Goal: Information Seeking & Learning: Learn about a topic

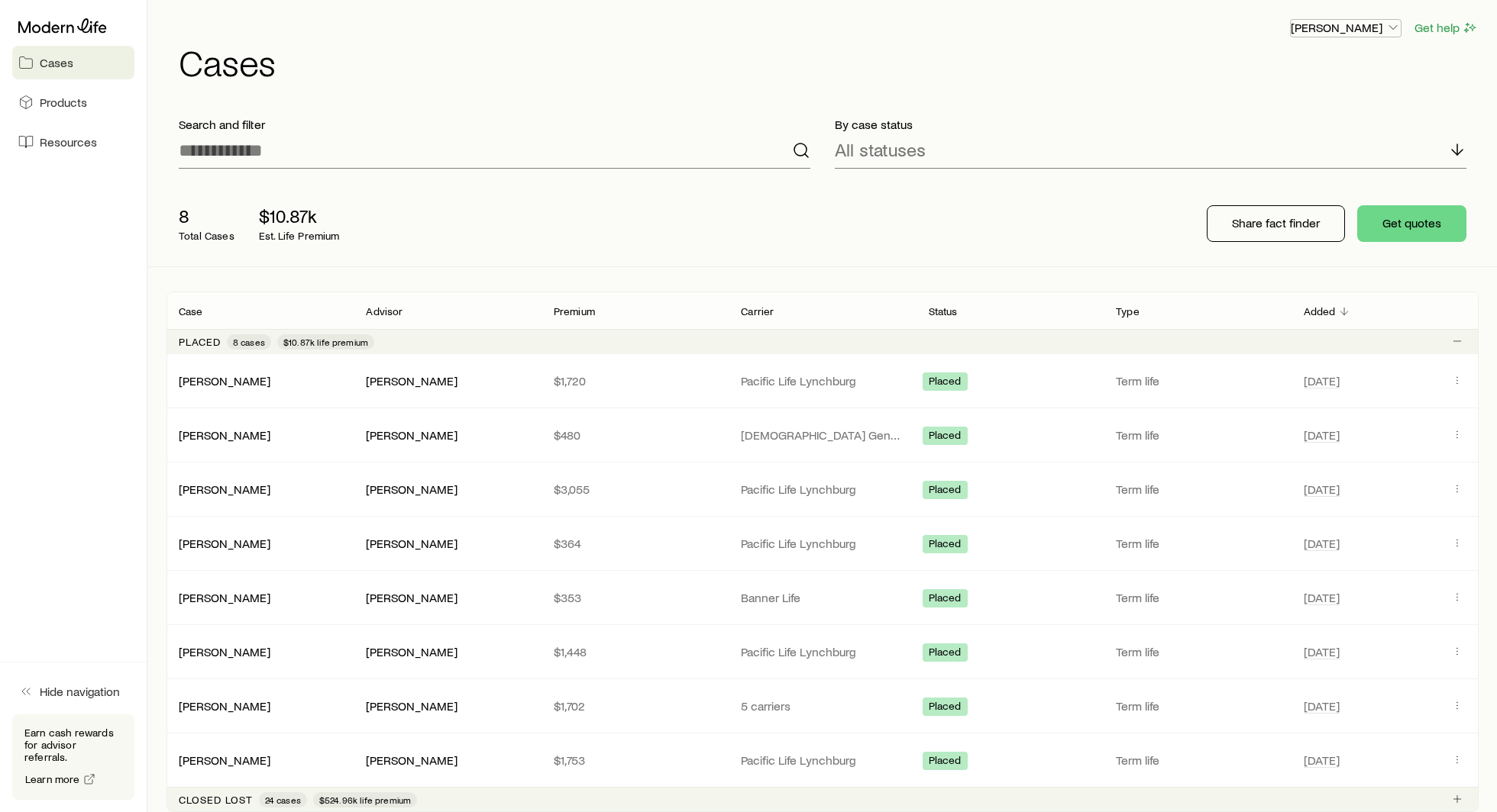
click at [1327, 31] on p "[PERSON_NAME]" at bounding box center [1346, 27] width 110 height 15
click at [1451, 33] on button "Get help" at bounding box center [1446, 28] width 65 height 18
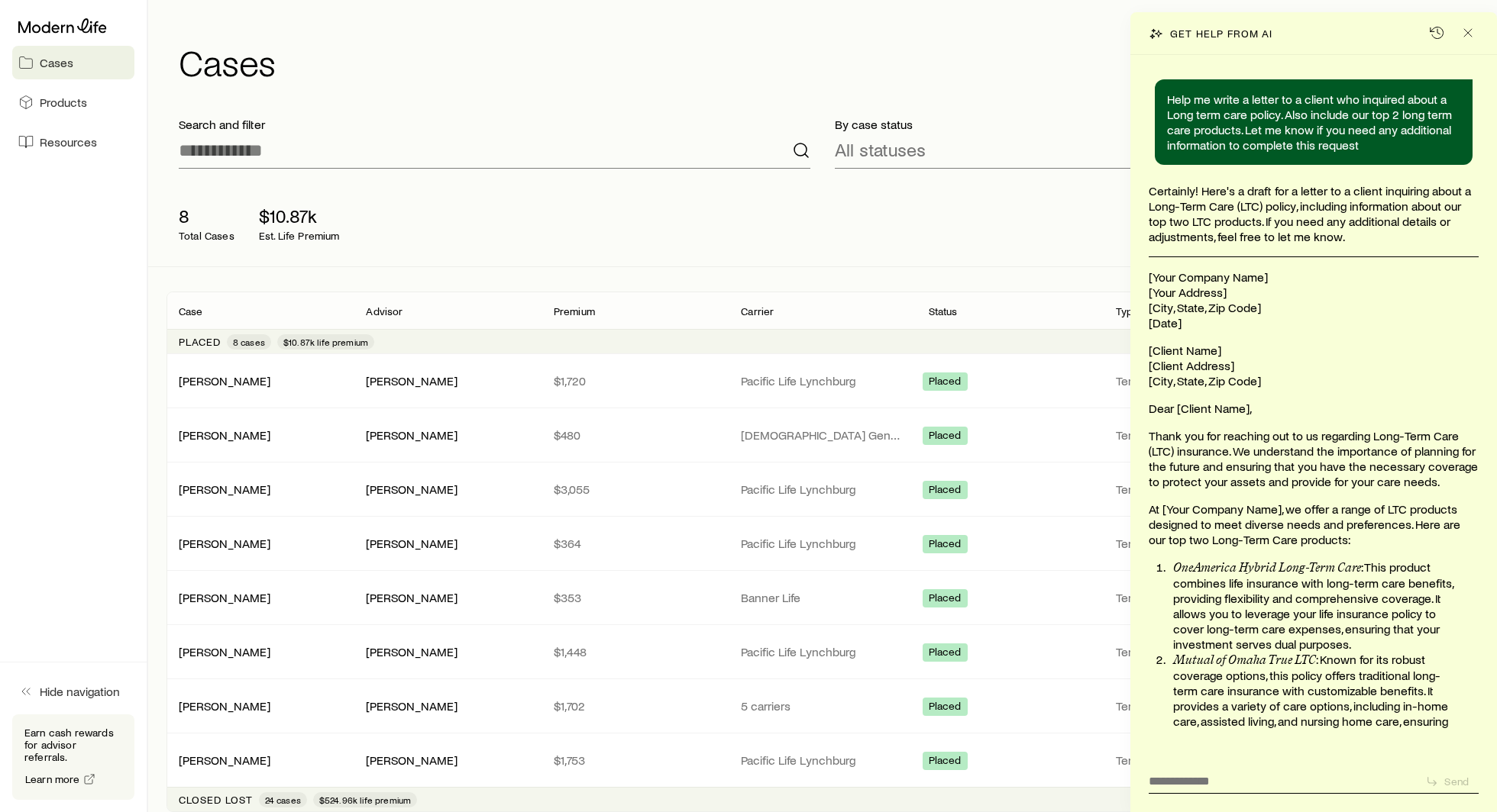
scroll to position [17045, 0]
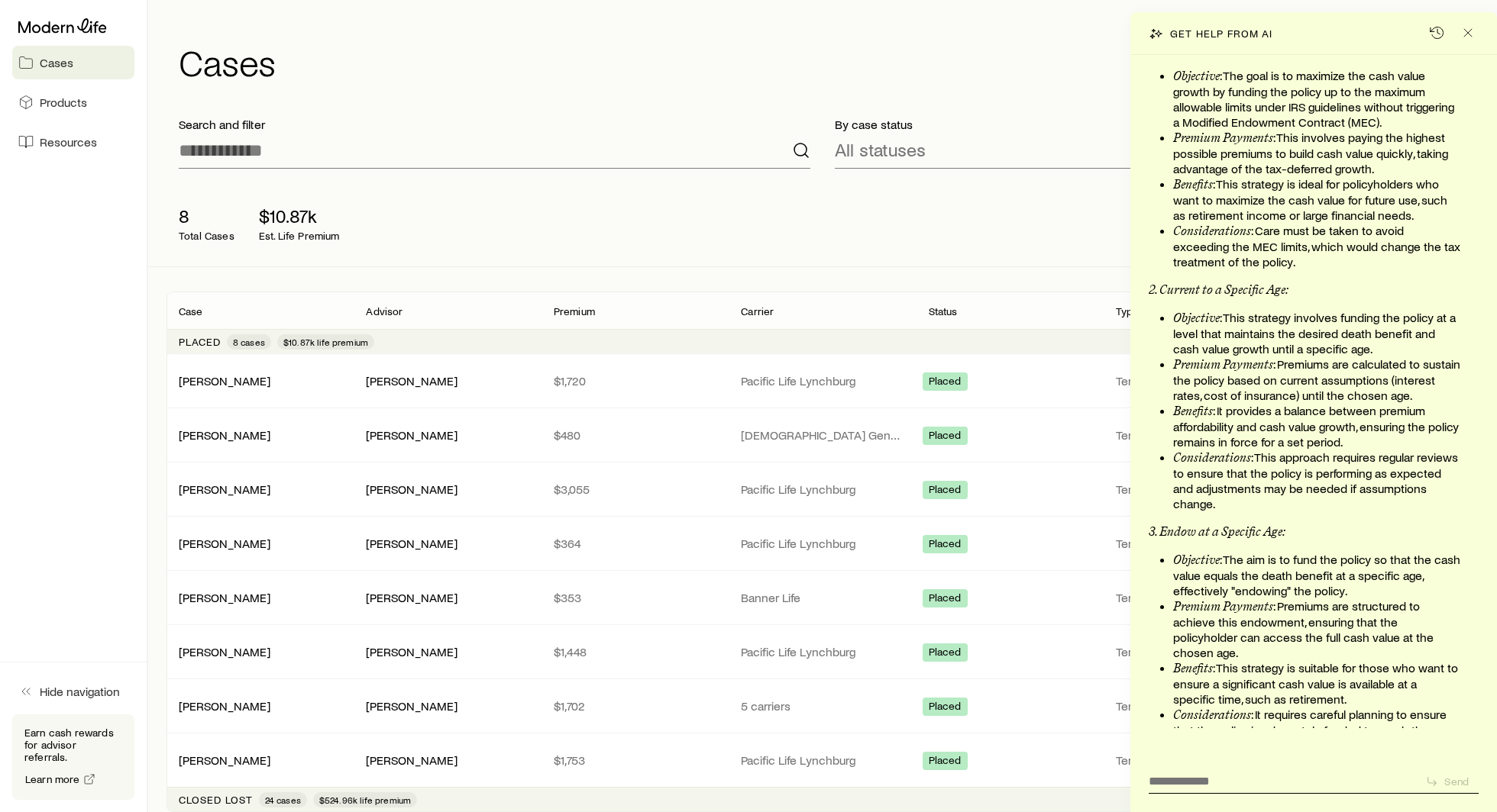
click at [1024, 55] on h1 "Cases" at bounding box center [829, 61] width 1300 height 36
click at [1464, 32] on icon "Close" at bounding box center [1467, 32] width 15 height 15
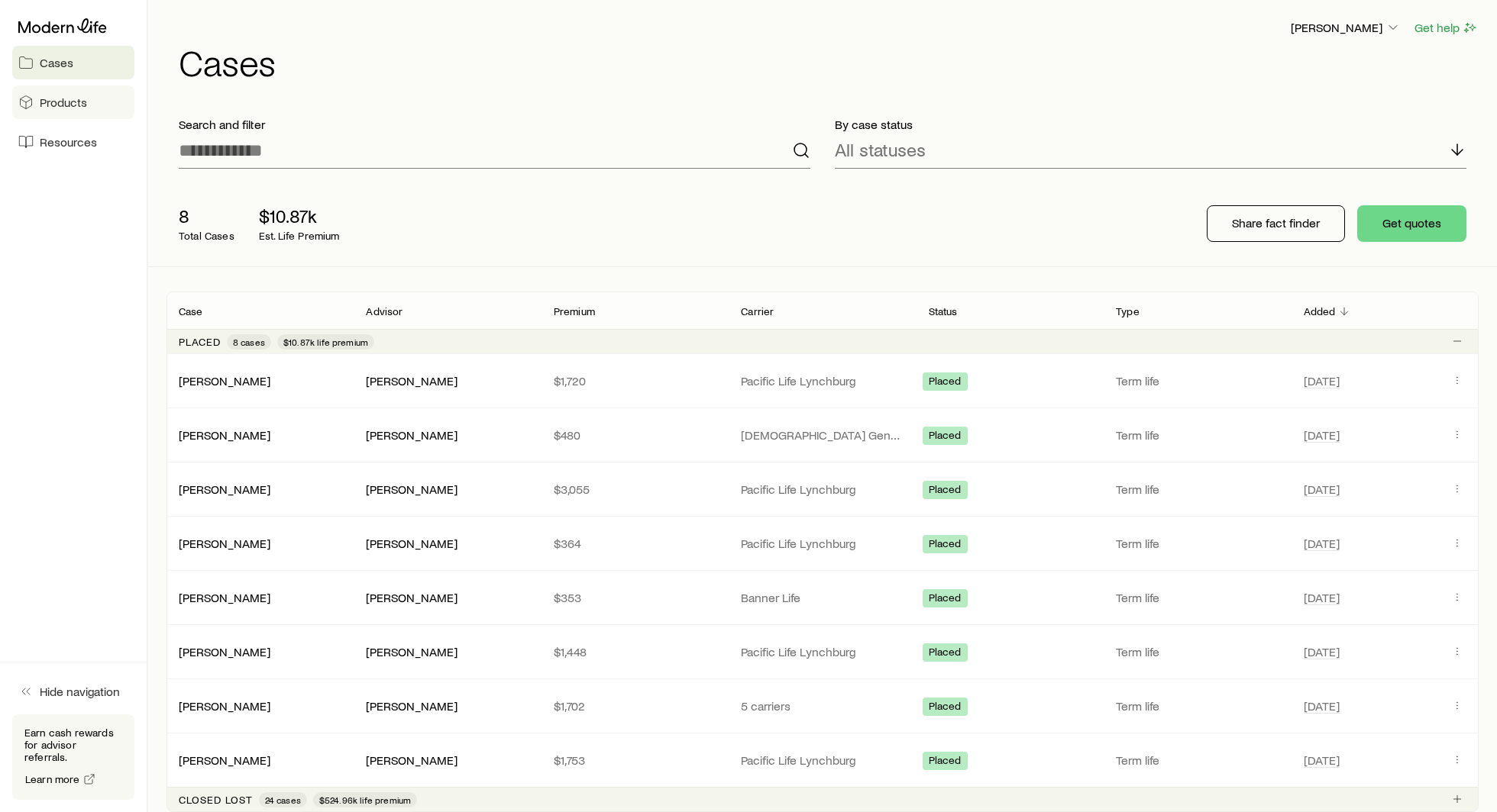
click at [53, 89] on link "Products" at bounding box center [73, 103] width 122 height 34
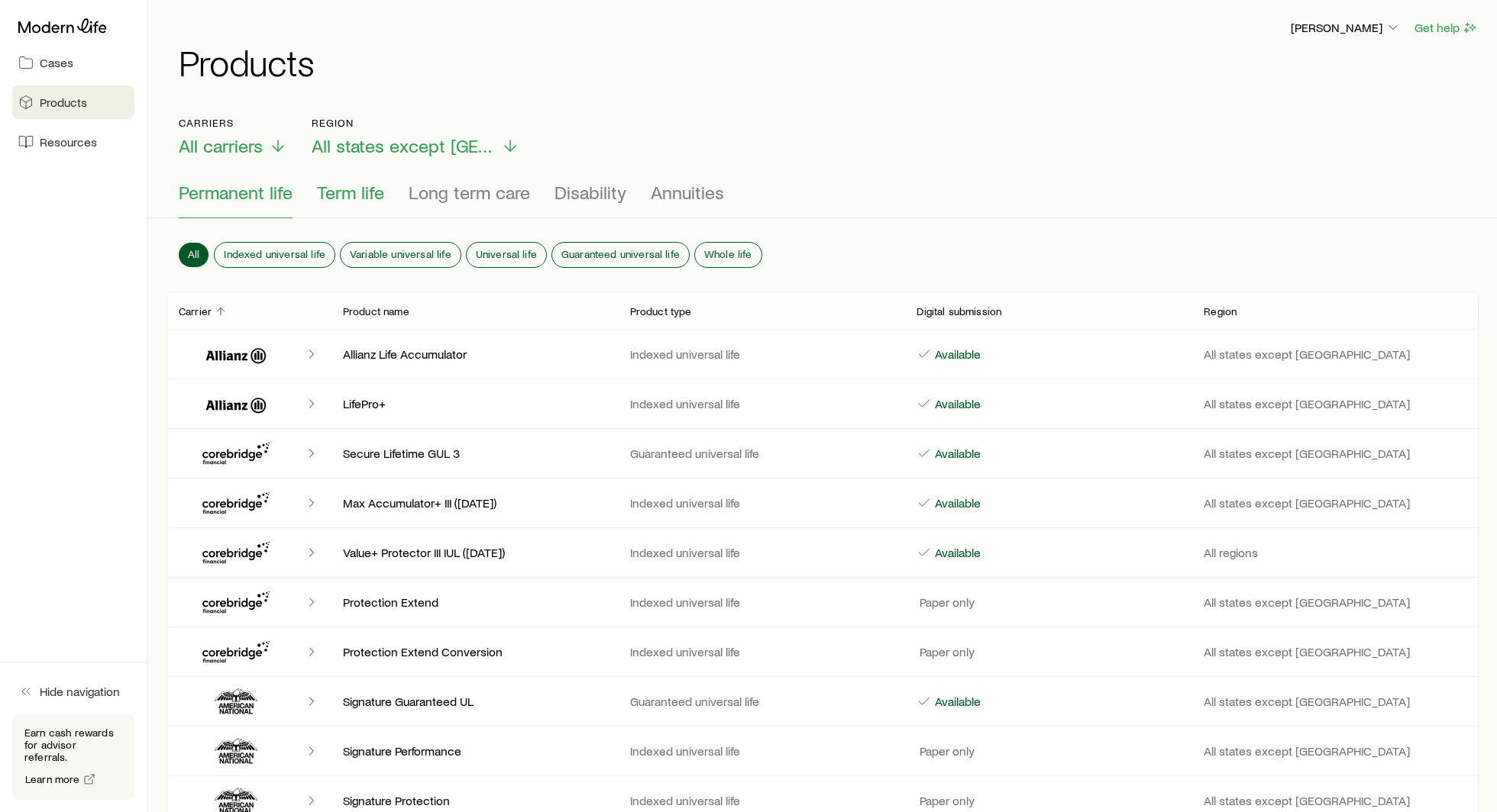
click at [338, 191] on span "Term life" at bounding box center [350, 192] width 67 height 21
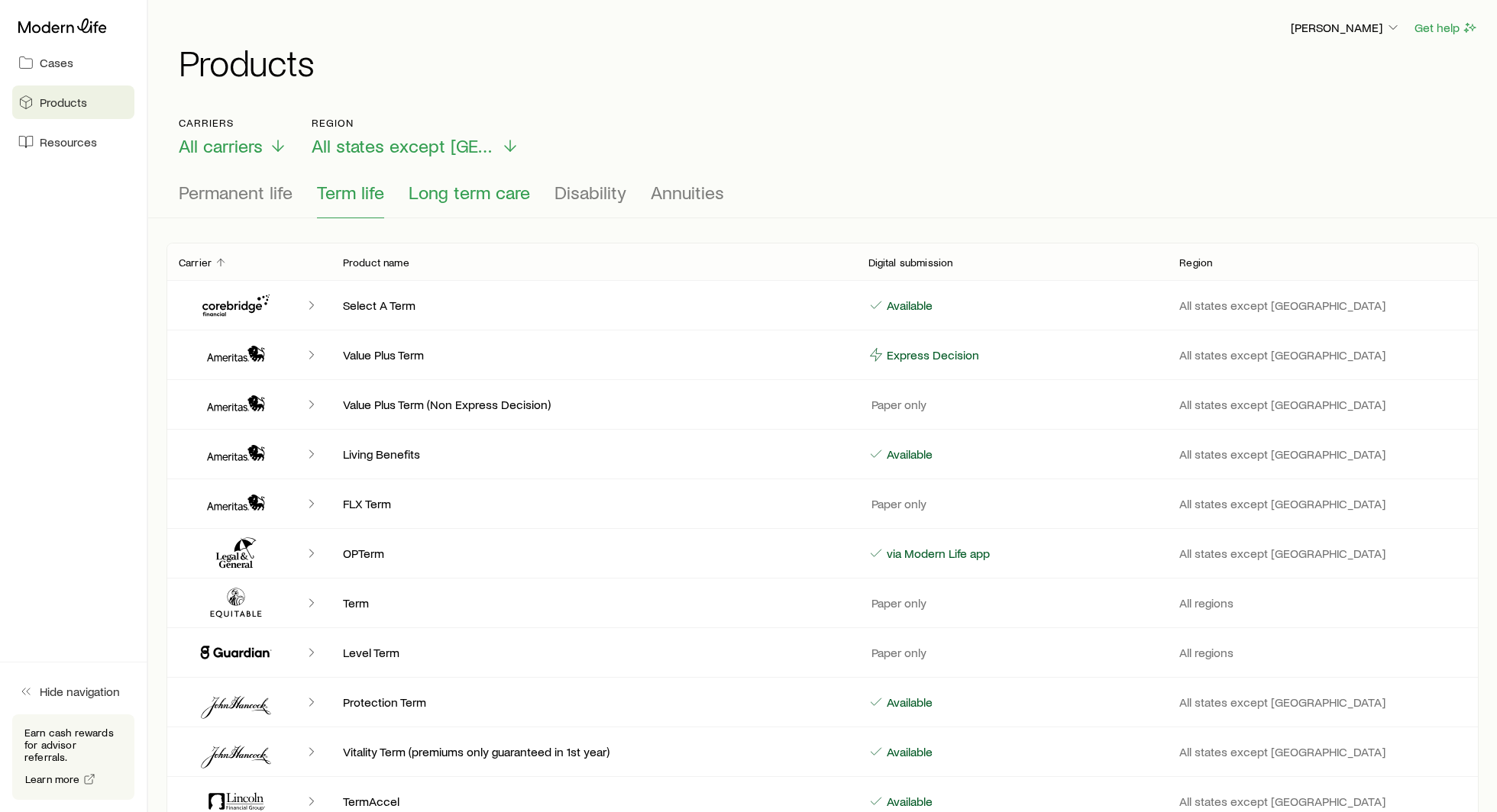
click at [494, 184] on span "Long term care" at bounding box center [469, 192] width 121 height 21
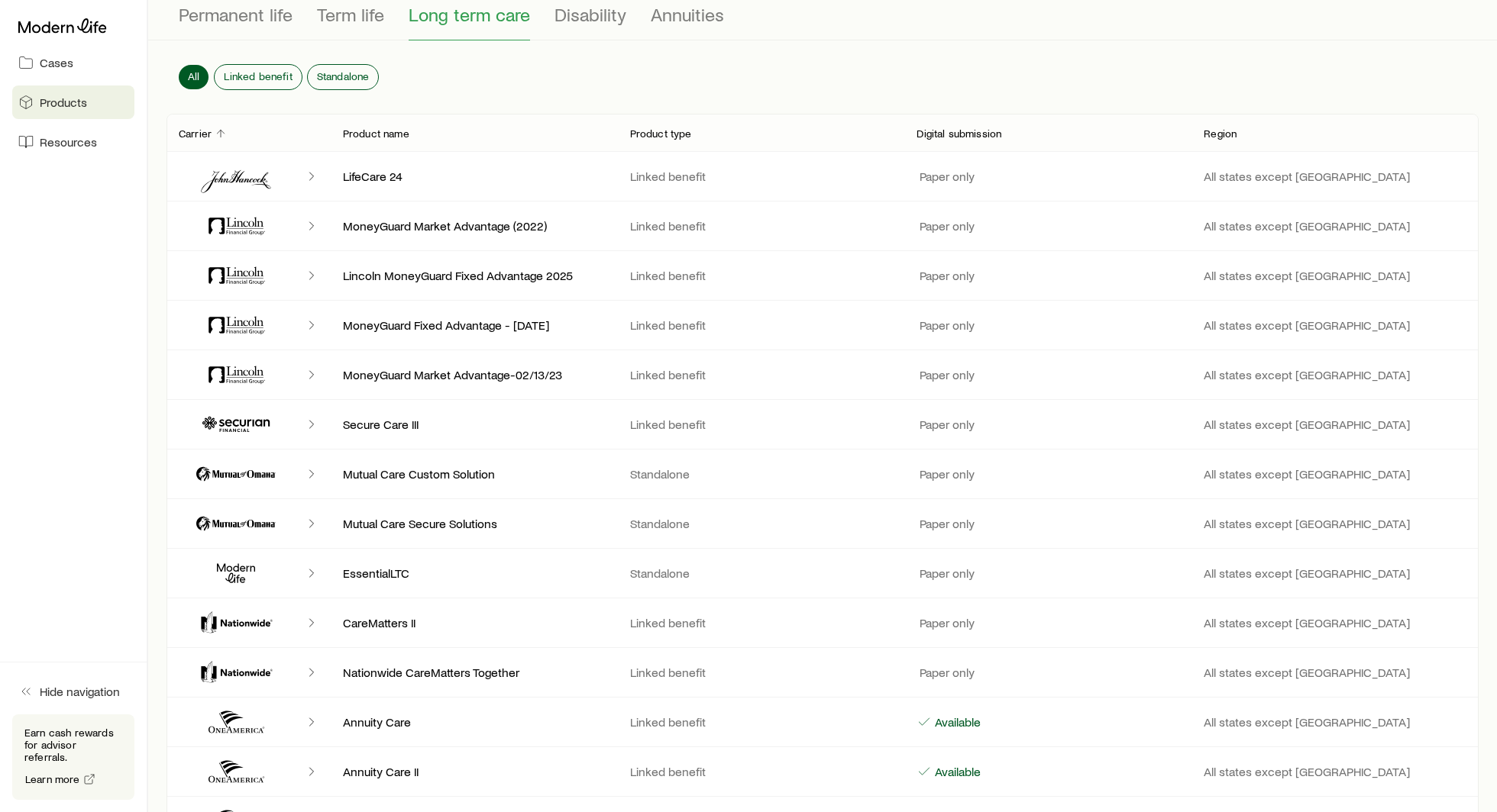
scroll to position [174, 0]
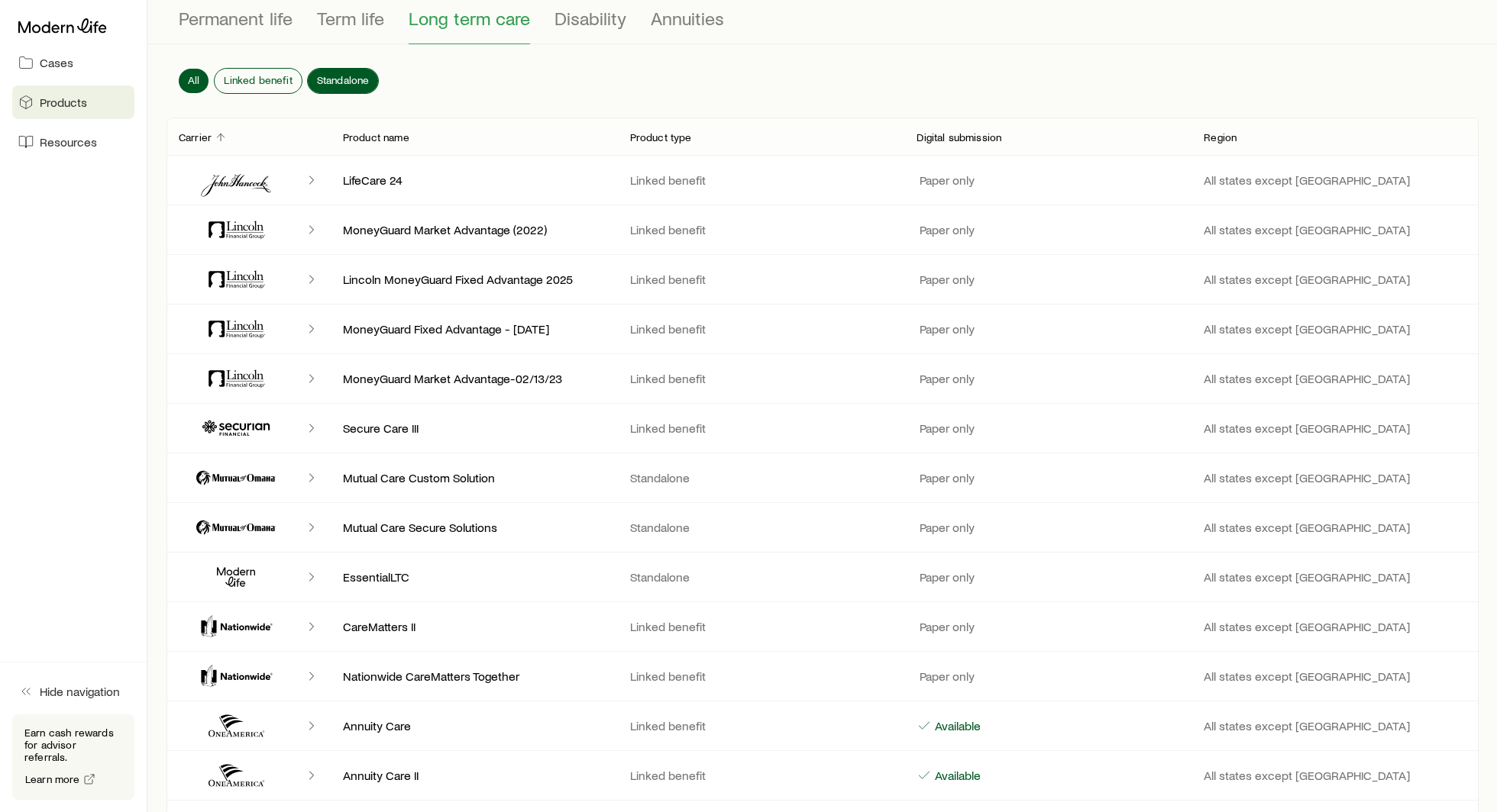
click at [334, 82] on span "Standalone" at bounding box center [343, 80] width 53 height 12
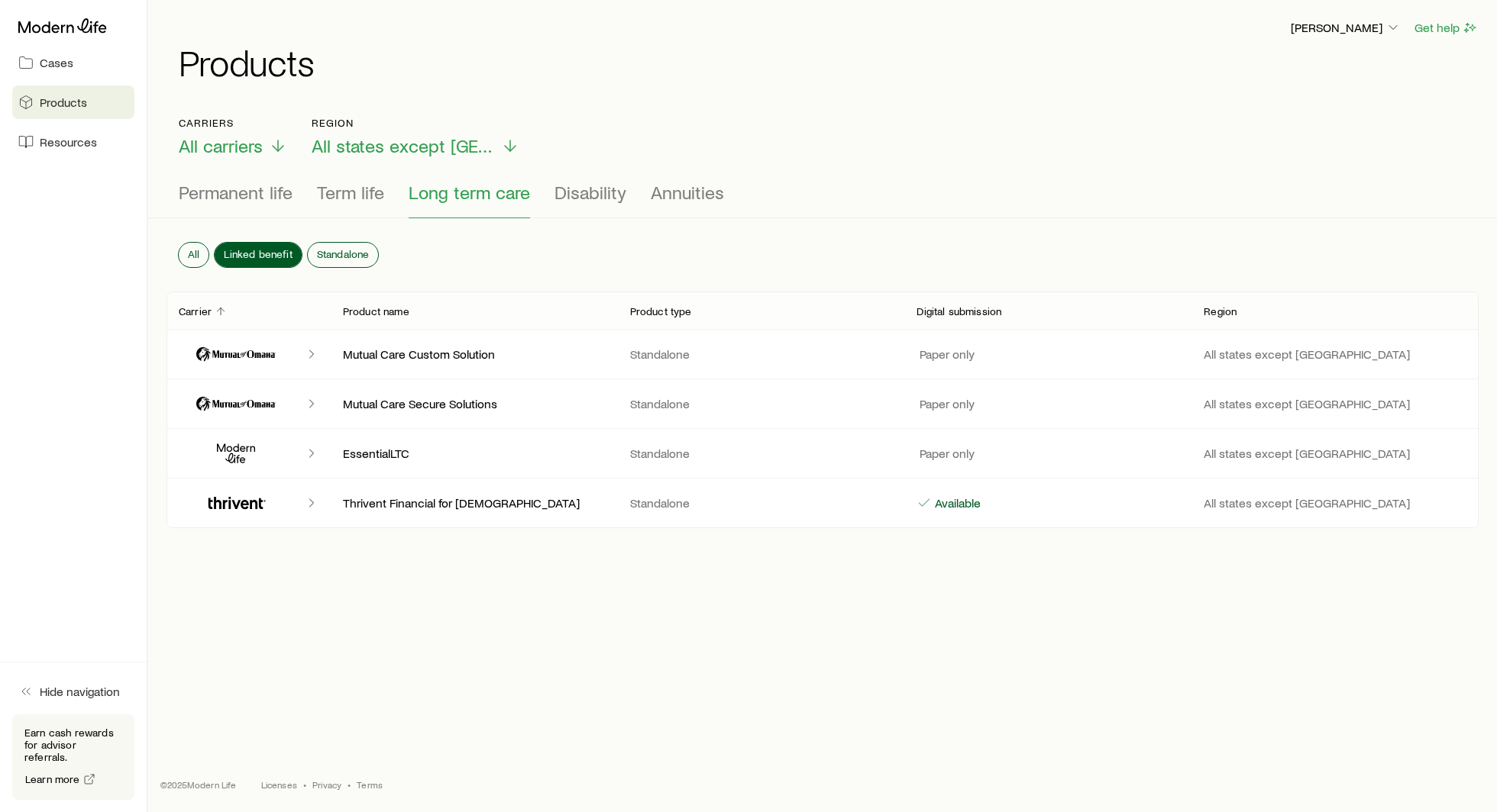
click at [289, 261] on button "Linked benefit" at bounding box center [257, 255] width 86 height 24
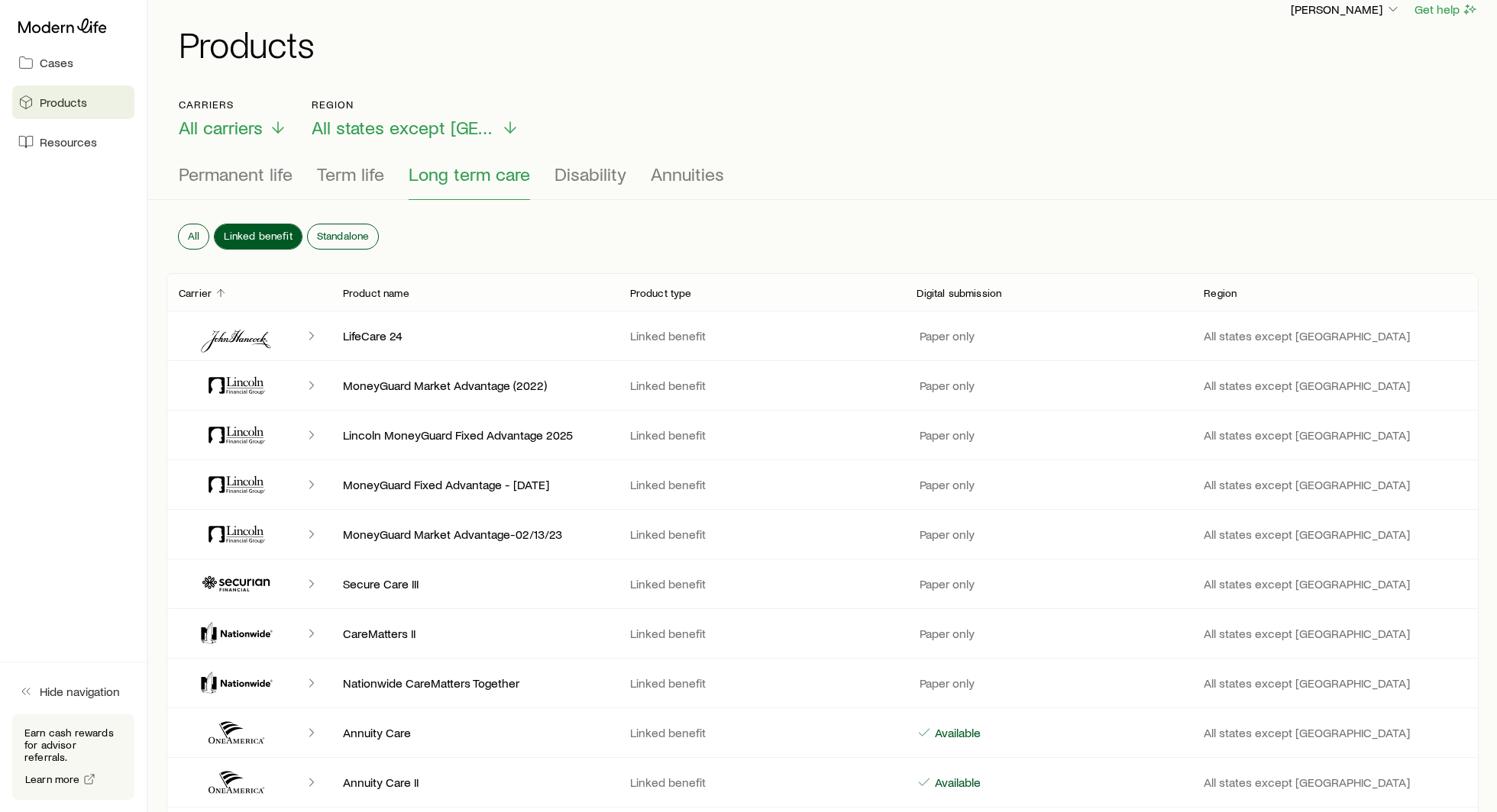
scroll to position [20, 0]
click at [572, 179] on span "Disability" at bounding box center [590, 172] width 72 height 21
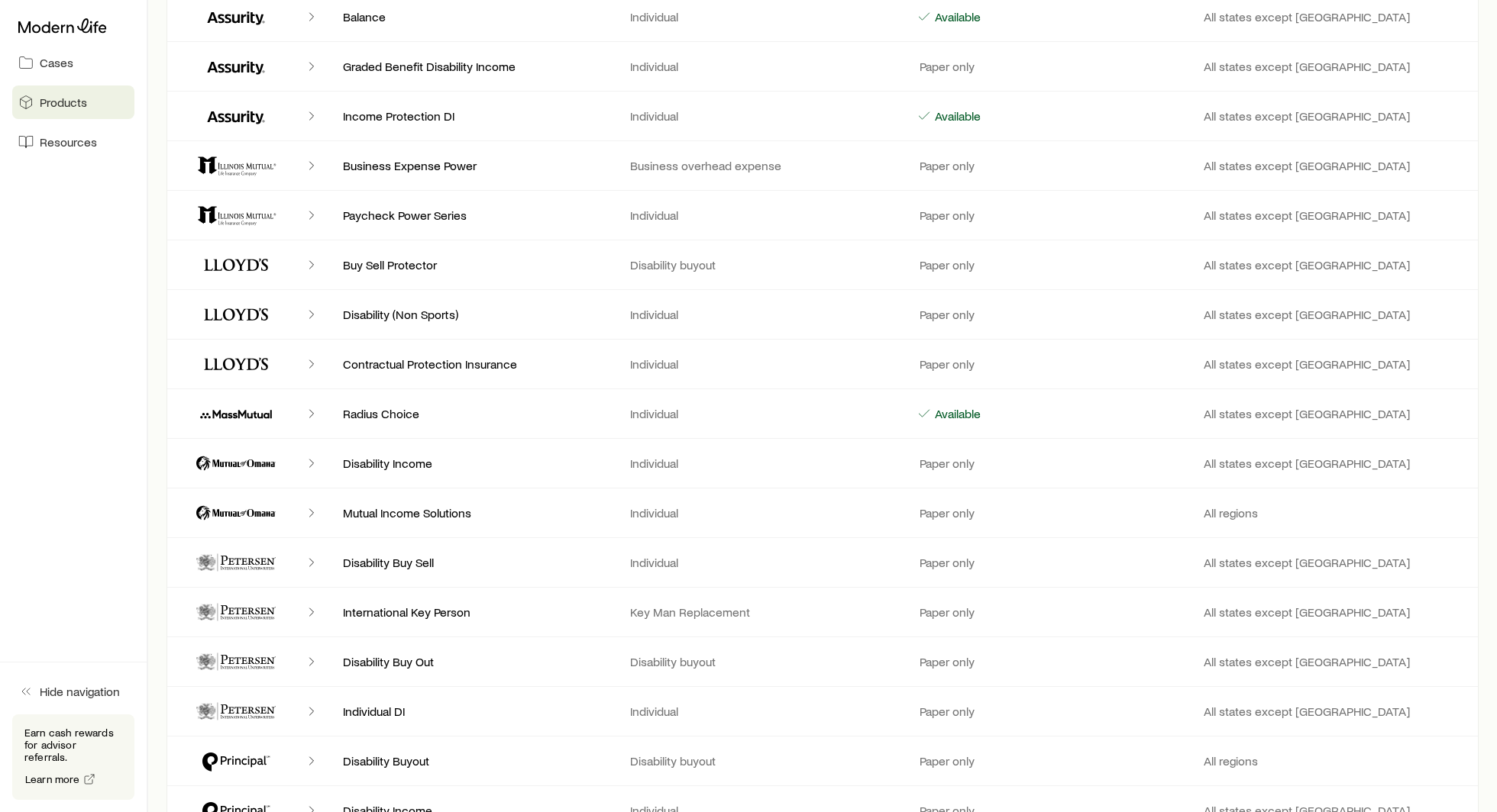
scroll to position [0, 0]
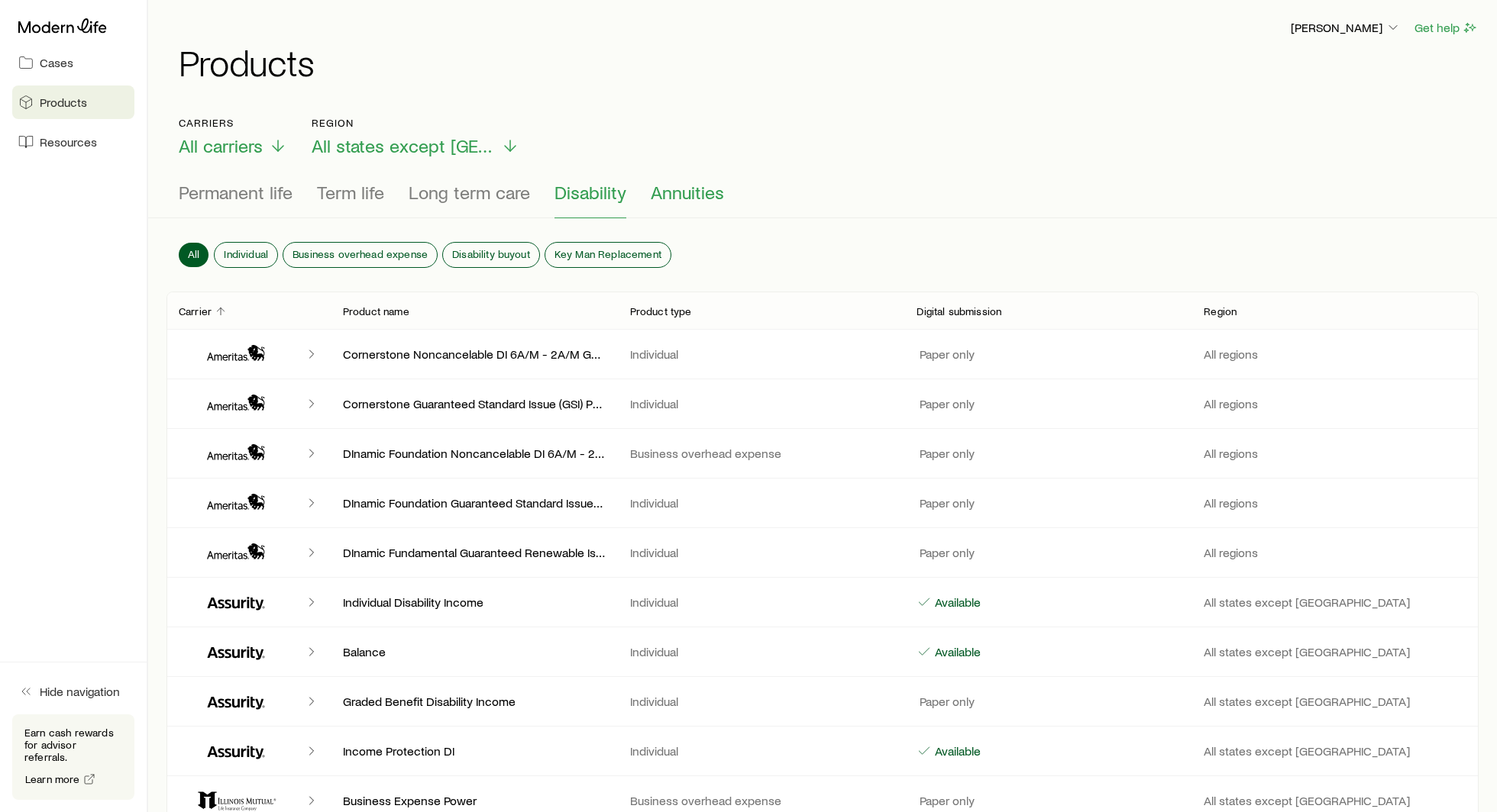
click at [691, 191] on span "Annuities" at bounding box center [687, 192] width 74 height 21
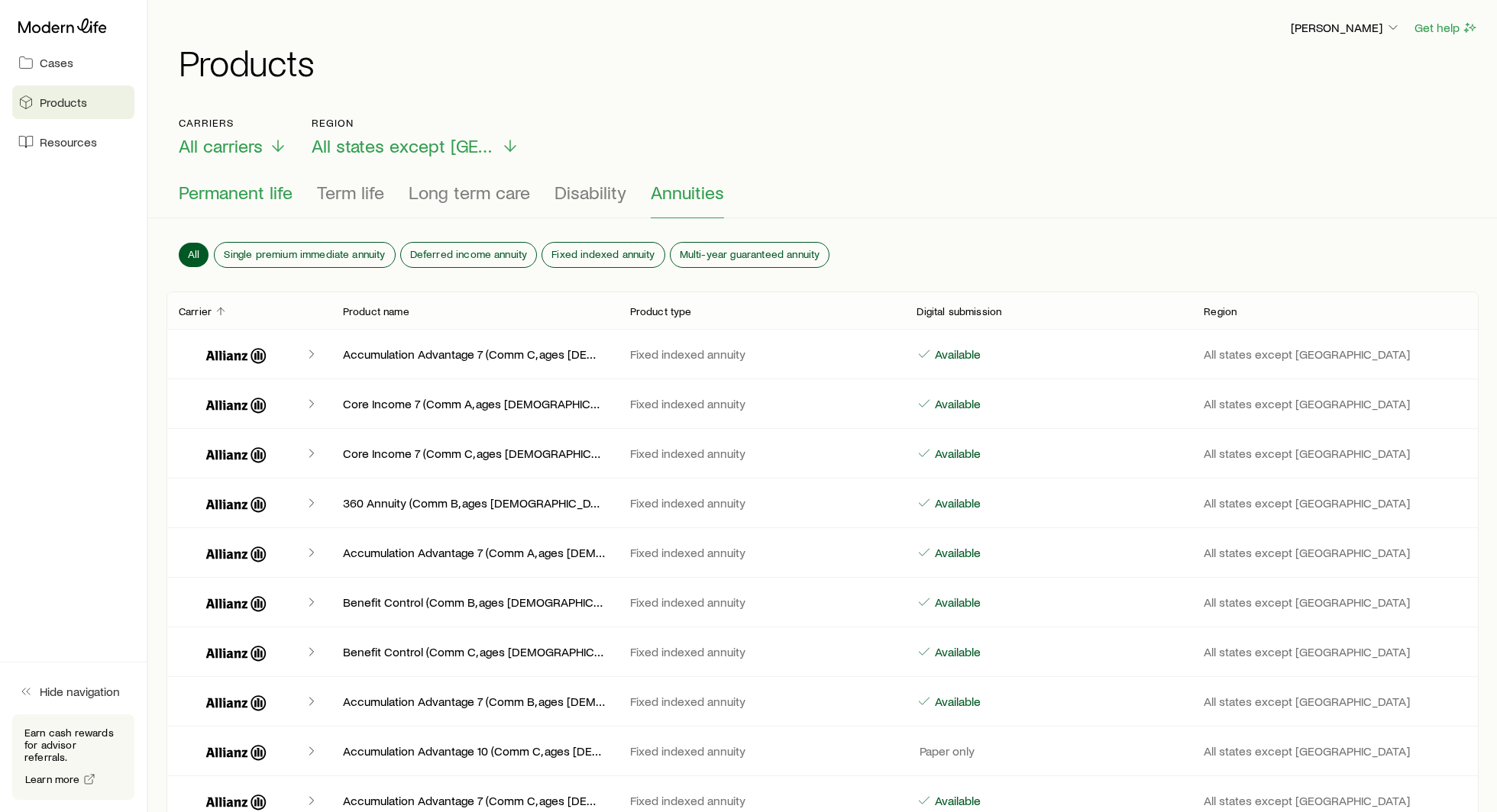
click at [263, 199] on span "Permanent life" at bounding box center [235, 192] width 114 height 21
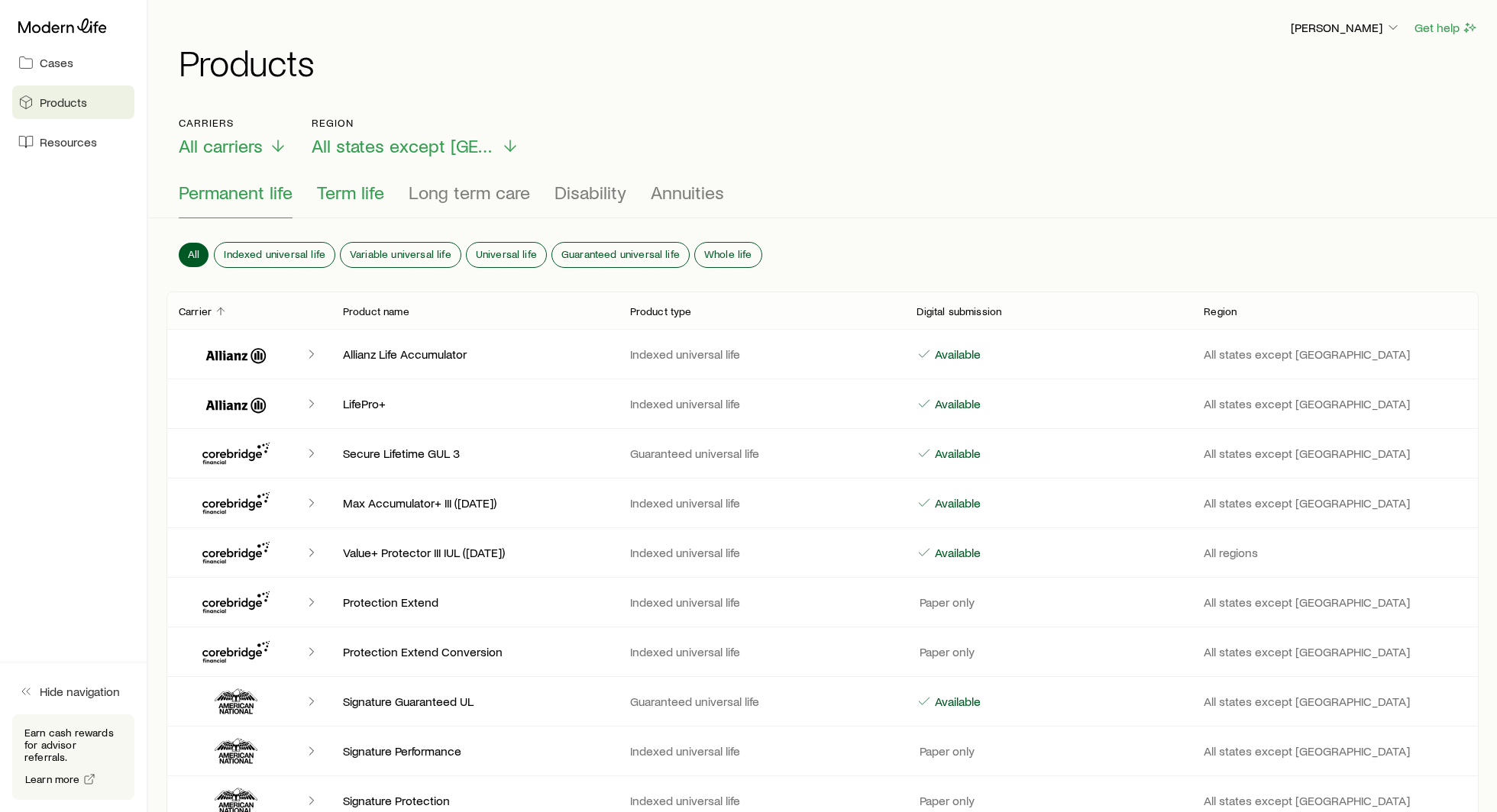
click at [340, 203] on button "Term life" at bounding box center [350, 200] width 67 height 36
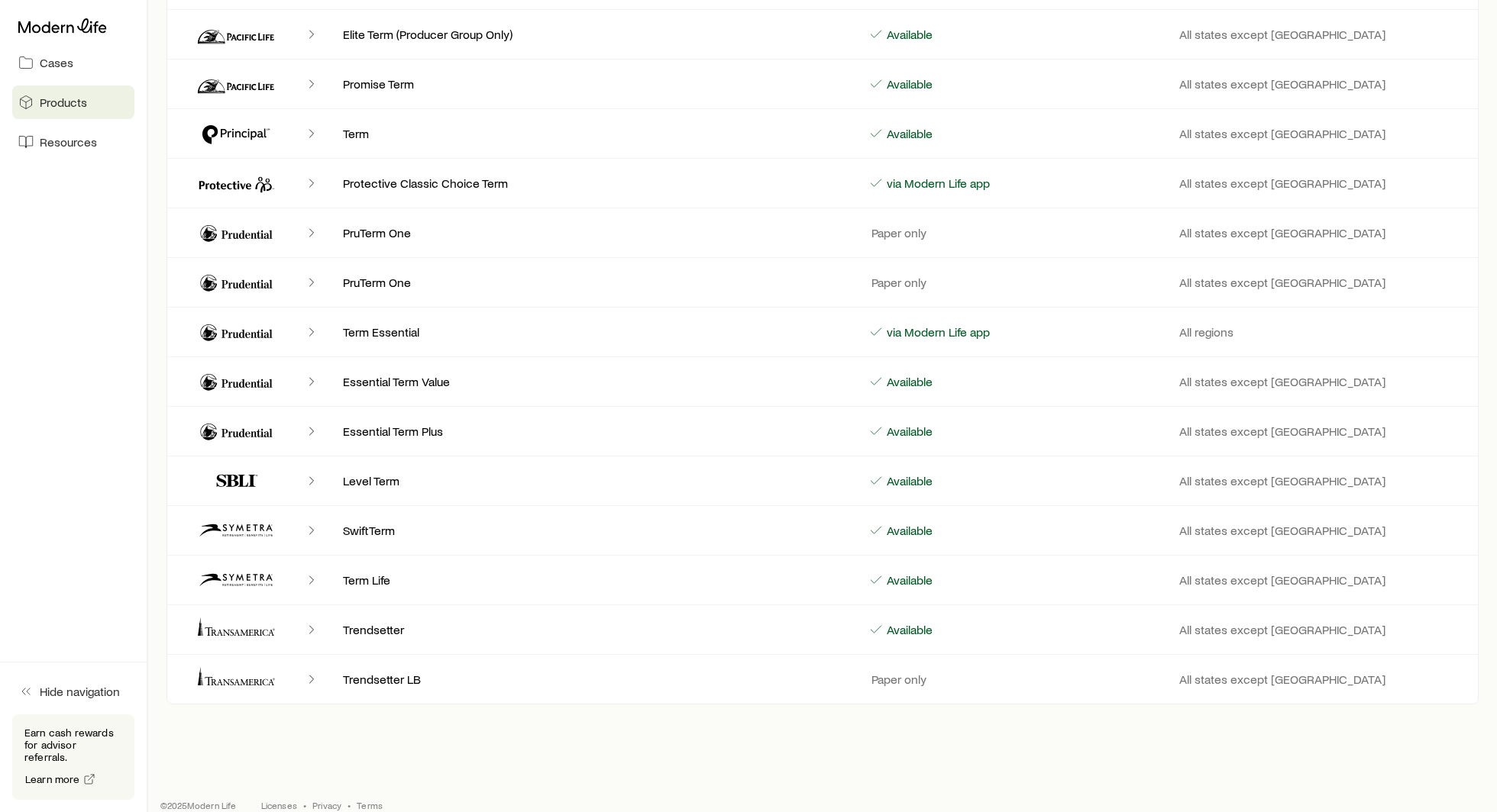
scroll to position [1323, 0]
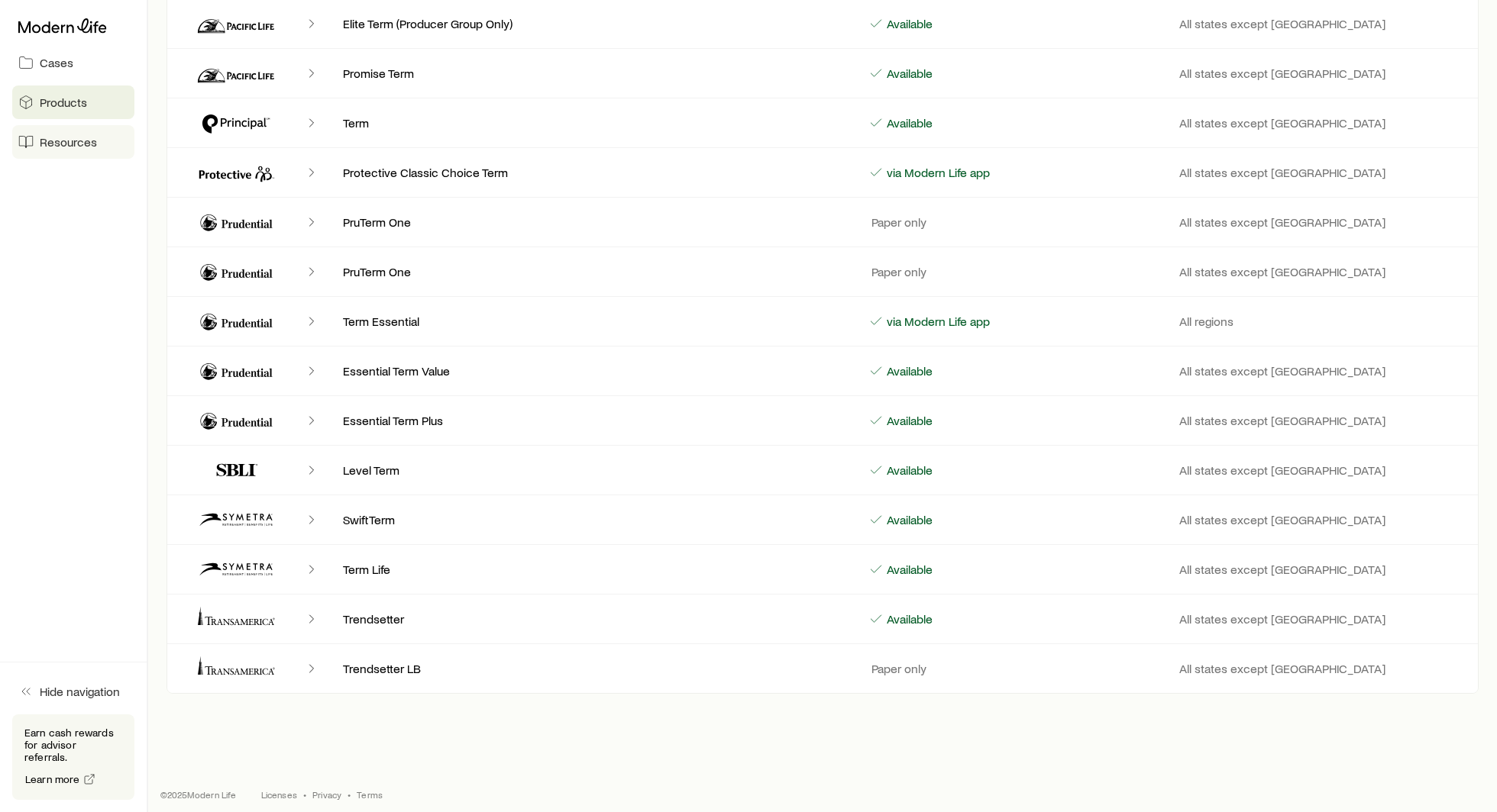
click at [74, 145] on span "Resources" at bounding box center [68, 141] width 57 height 15
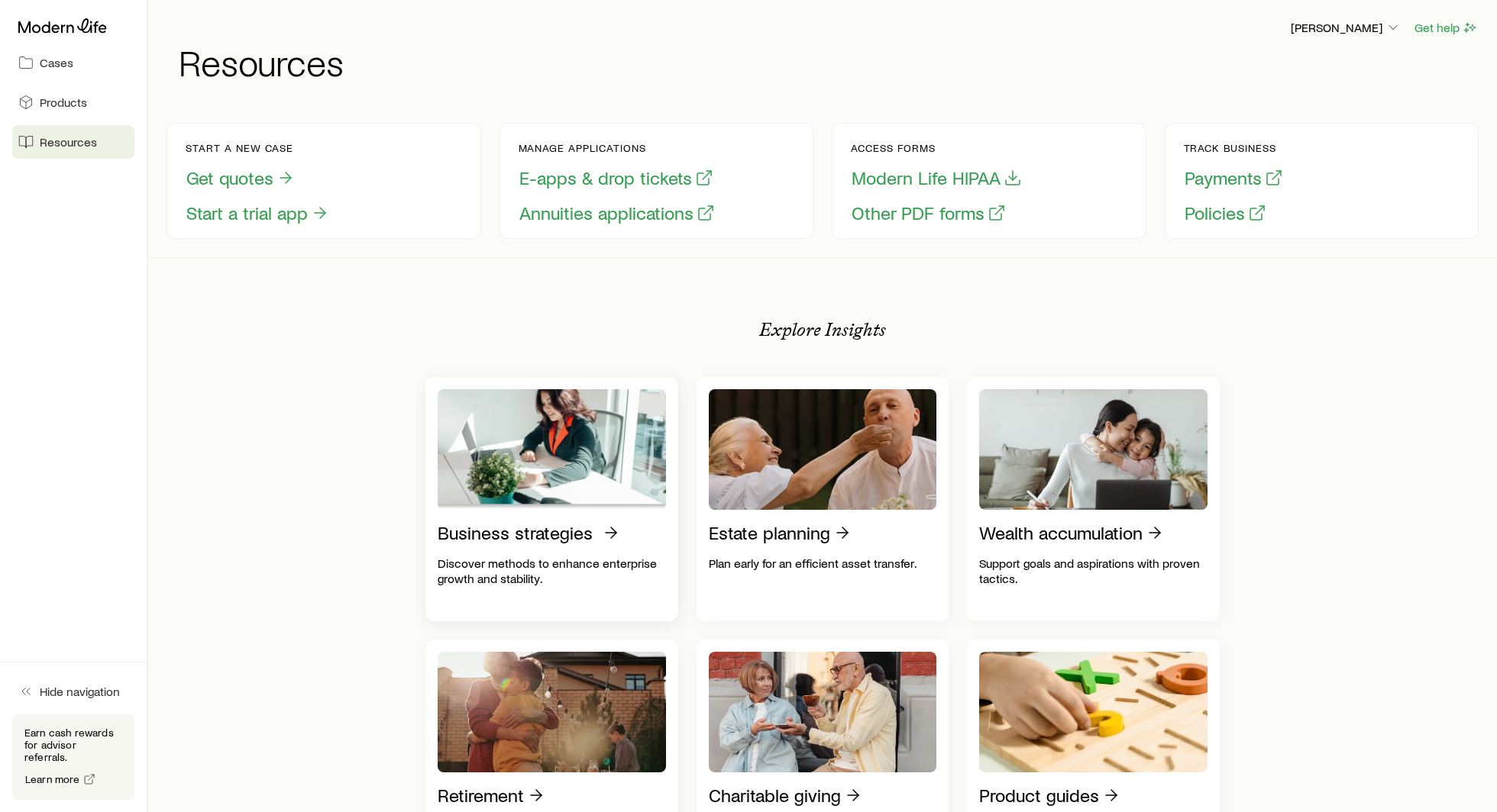
click at [525, 535] on p "Business strategies" at bounding box center [515, 532] width 155 height 21
